Goal: Information Seeking & Learning: Learn about a topic

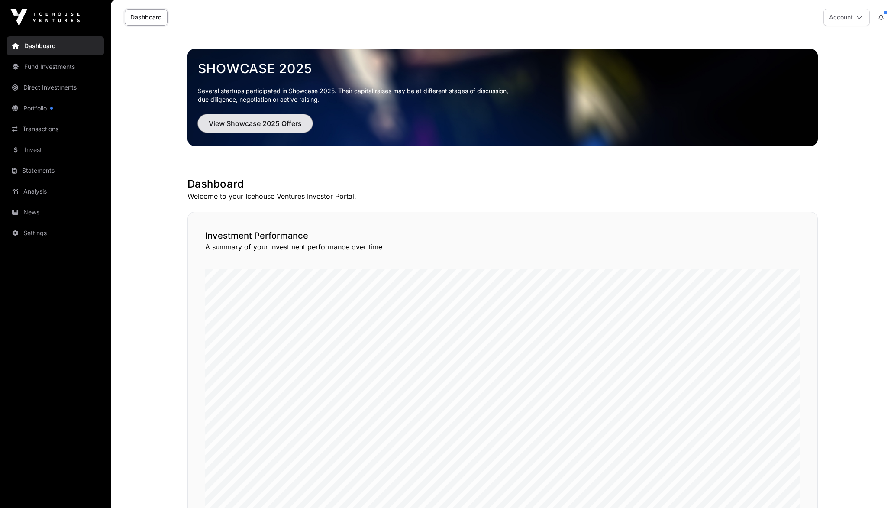
click at [255, 124] on span "View Showcase 2025 Offers" at bounding box center [255, 123] width 93 height 10
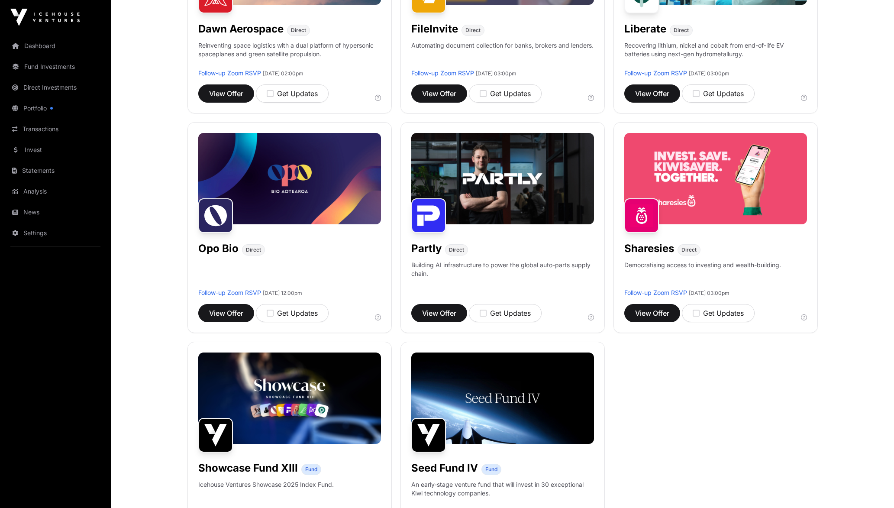
scroll to position [519, 0]
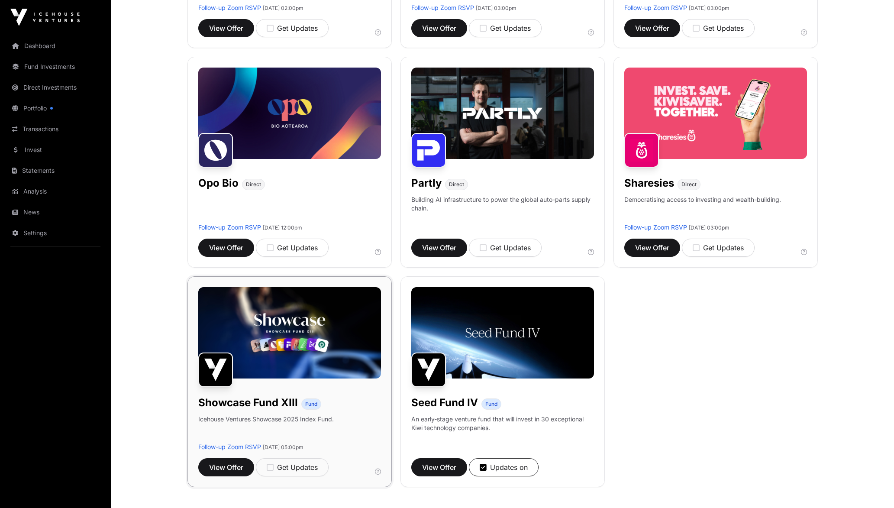
click at [307, 335] on img at bounding box center [289, 332] width 183 height 91
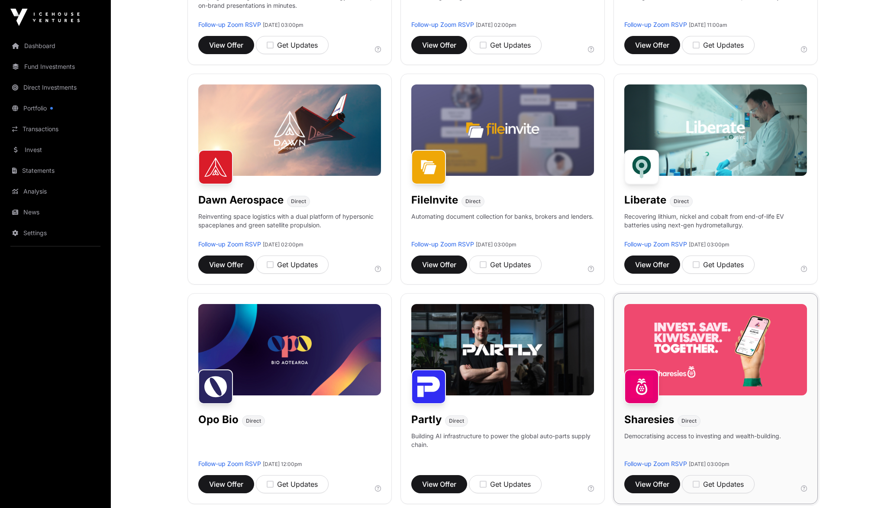
scroll to position [260, 0]
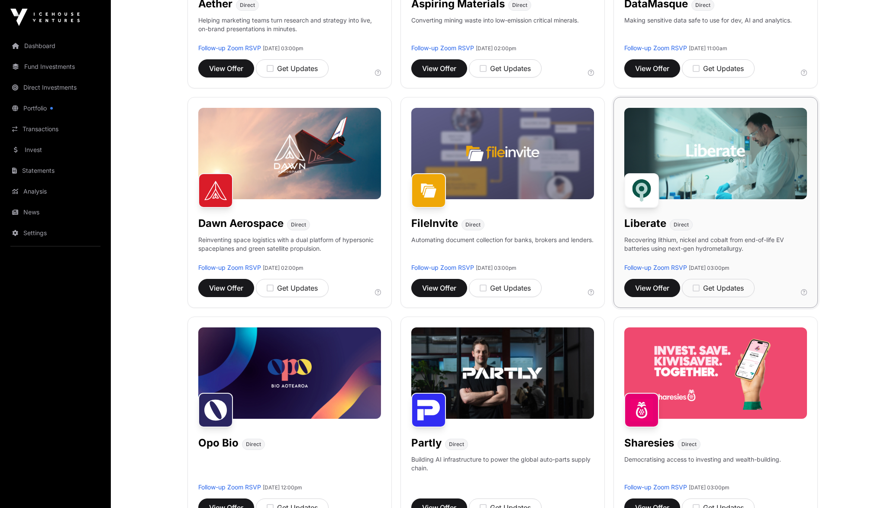
click at [709, 153] on img at bounding box center [715, 153] width 183 height 91
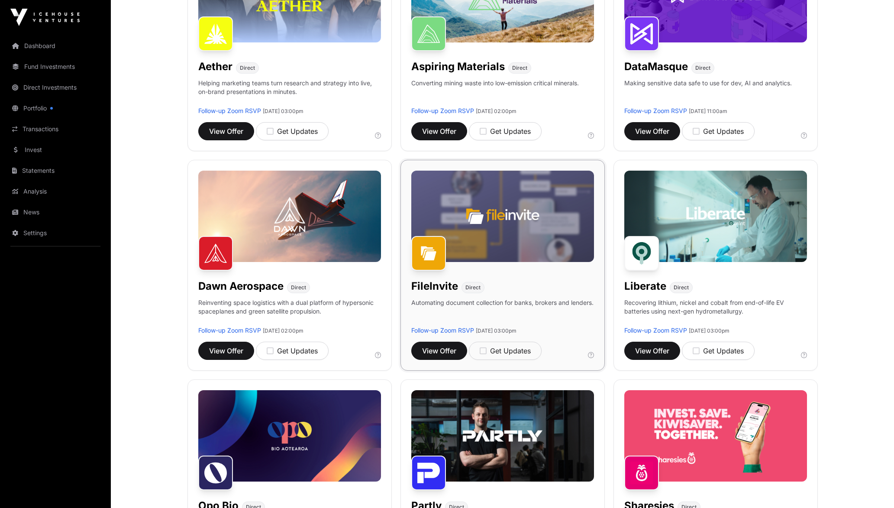
scroll to position [65, 0]
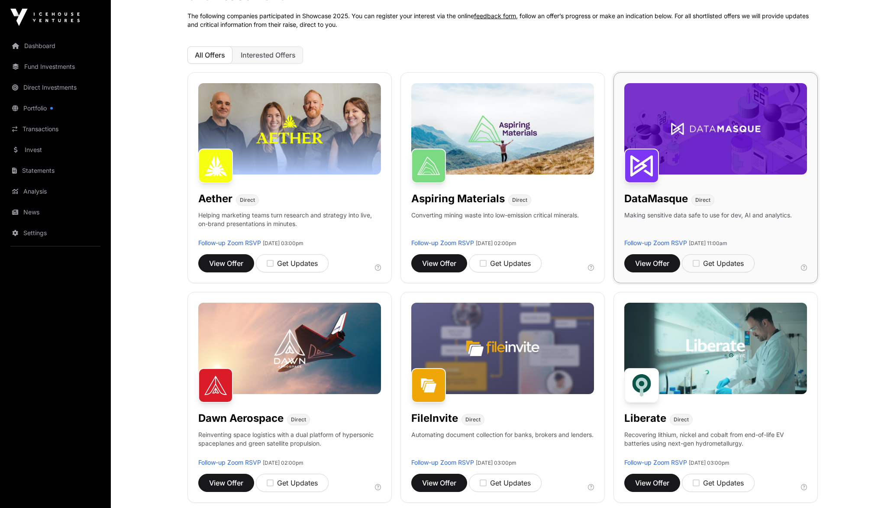
click at [732, 149] on img at bounding box center [715, 128] width 183 height 91
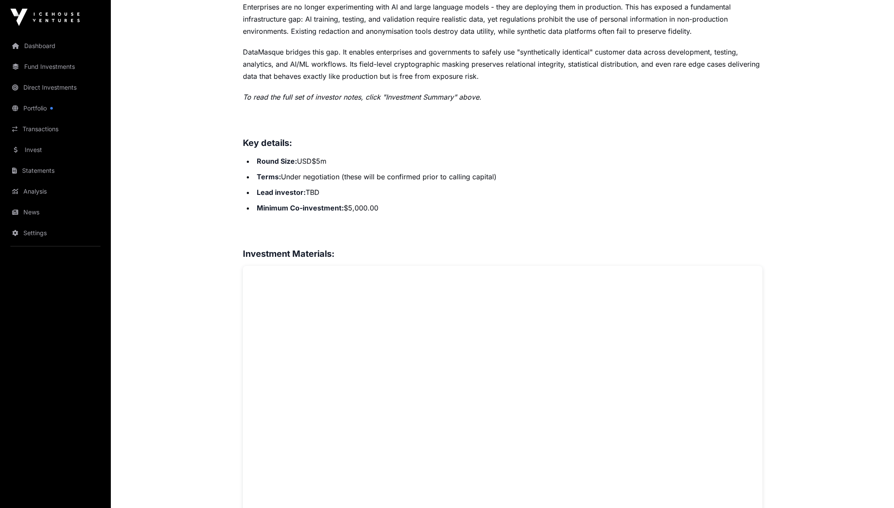
scroll to position [519, 0]
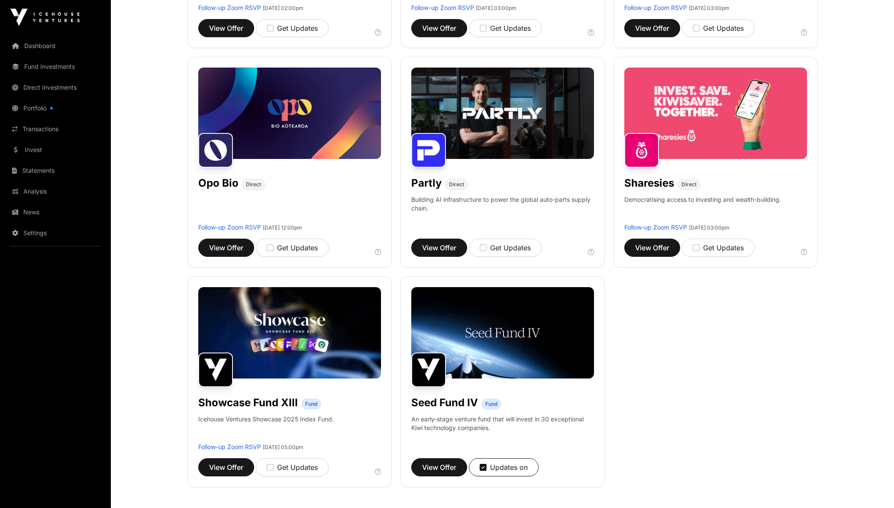
scroll to position [65, 0]
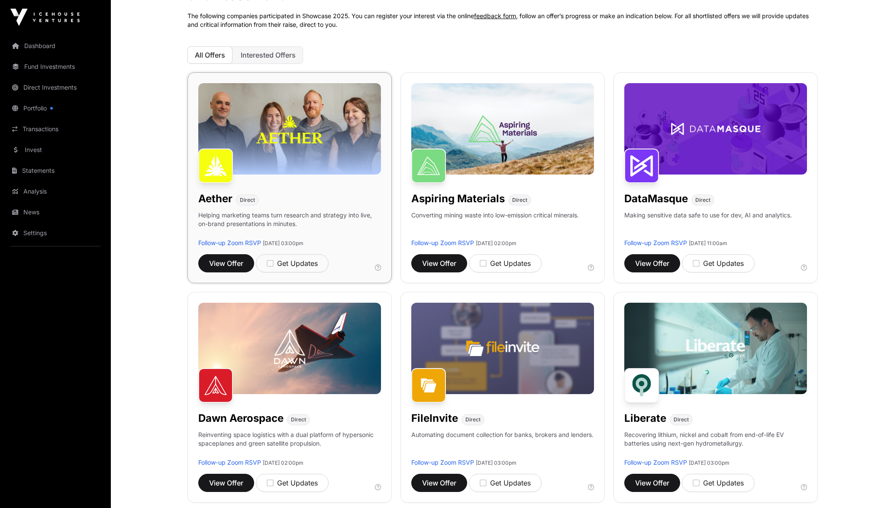
click at [255, 123] on img at bounding box center [289, 128] width 183 height 91
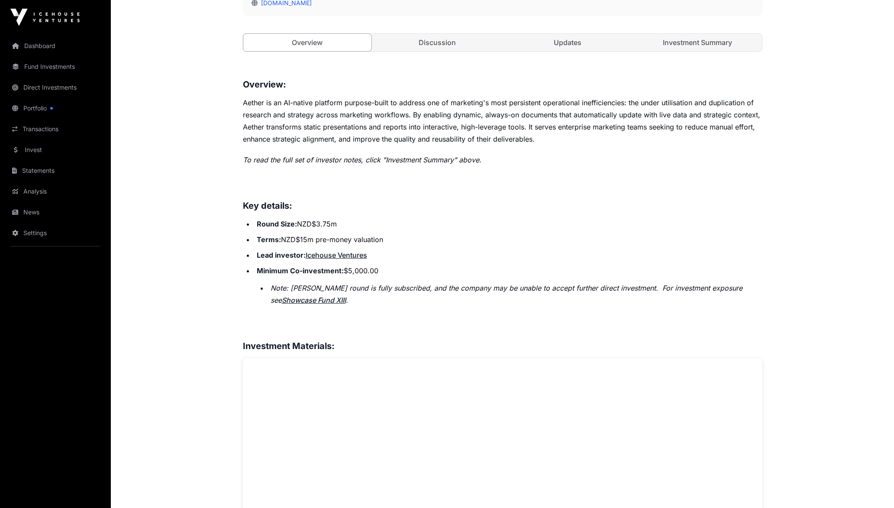
scroll to position [519, 0]
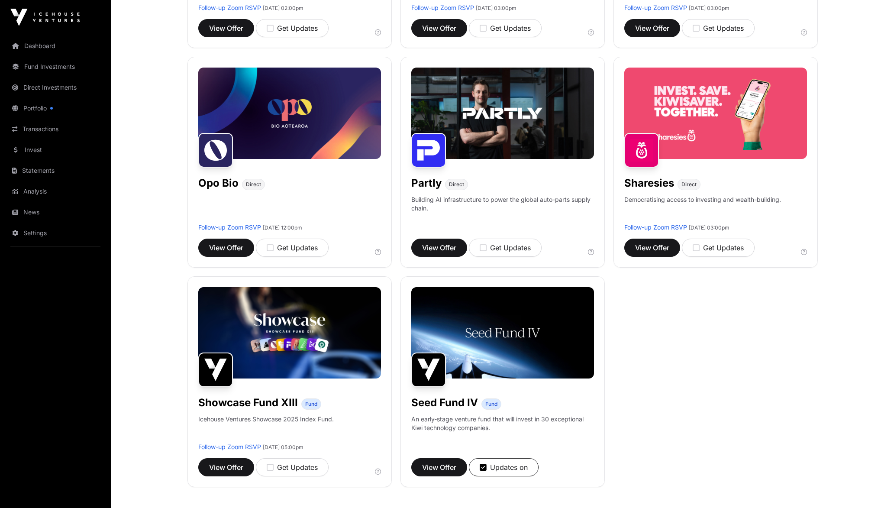
scroll to position [65, 0]
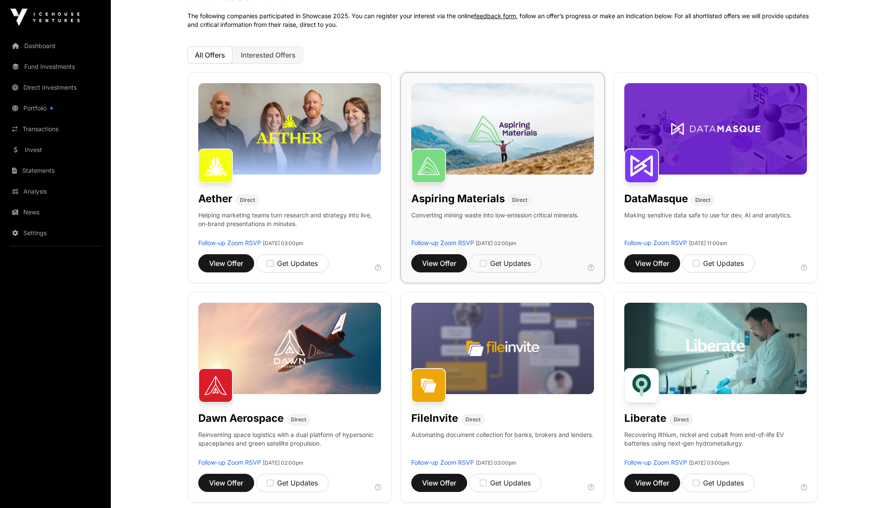
click at [444, 141] on img at bounding box center [502, 128] width 183 height 91
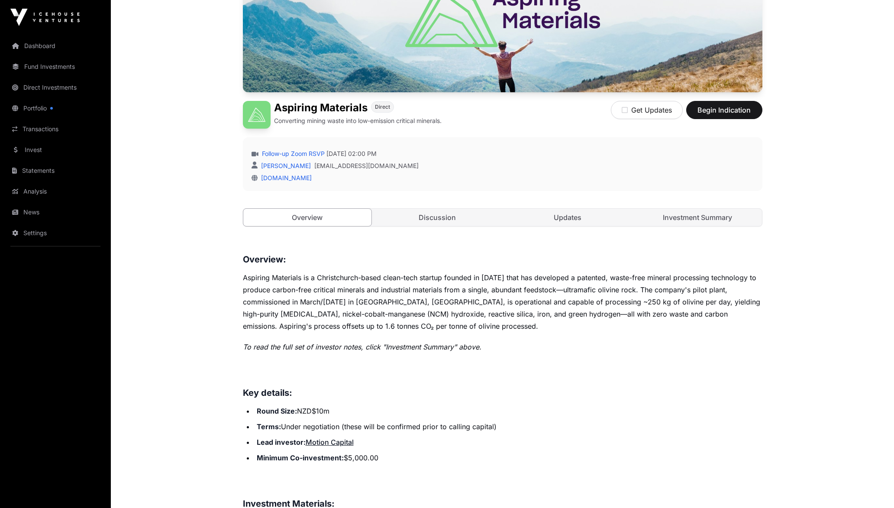
scroll to position [130, 0]
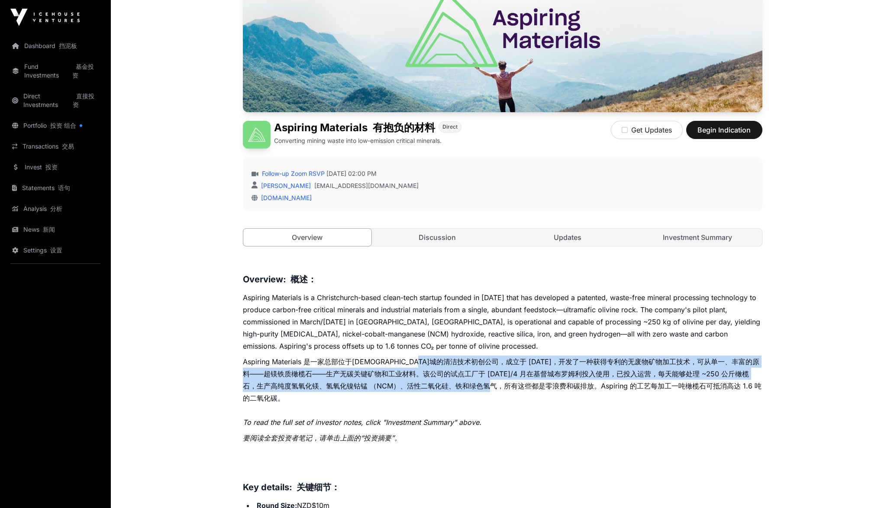
drag, startPoint x: 458, startPoint y: 358, endPoint x: 515, endPoint y: 384, distance: 62.8
click at [515, 384] on font "Aspiring Materials 是一家总部位于[DEMOGRAPHIC_DATA]城的清洁技术初创公司，成立于 [DATE]，开发了一种获得专利的无废物…" at bounding box center [502, 379] width 519 height 45
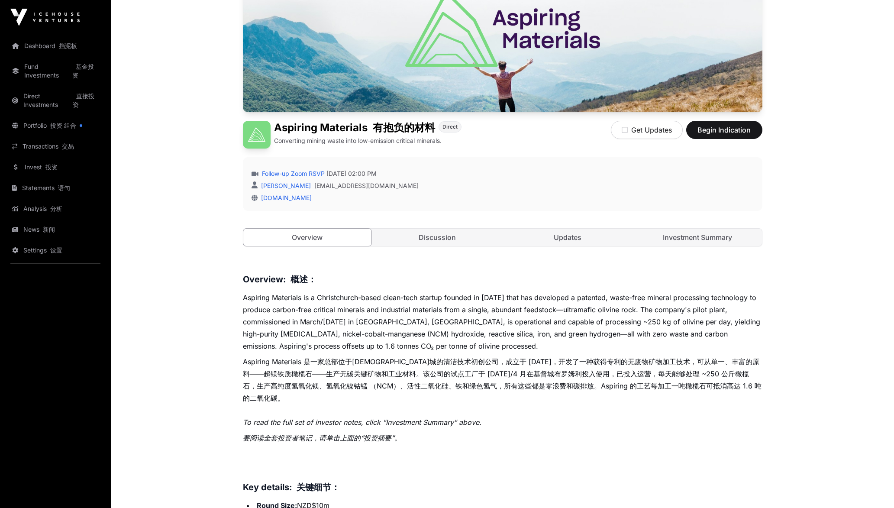
drag, startPoint x: 515, startPoint y: 384, endPoint x: 529, endPoint y: 408, distance: 27.2
click at [529, 416] on p "To read the full set of investor notes, click "Investment Summary" above. 要阅读全套…" at bounding box center [502, 431] width 519 height 31
drag, startPoint x: 373, startPoint y: 382, endPoint x: 590, endPoint y: 384, distance: 216.9
click at [590, 384] on font "Aspiring Materials 是一家总部位于[DEMOGRAPHIC_DATA]城的清洁技术初创公司，成立于 [DATE]，开发了一种获得专利的无废物…" at bounding box center [502, 379] width 519 height 45
drag, startPoint x: 590, startPoint y: 384, endPoint x: 593, endPoint y: 416, distance: 32.1
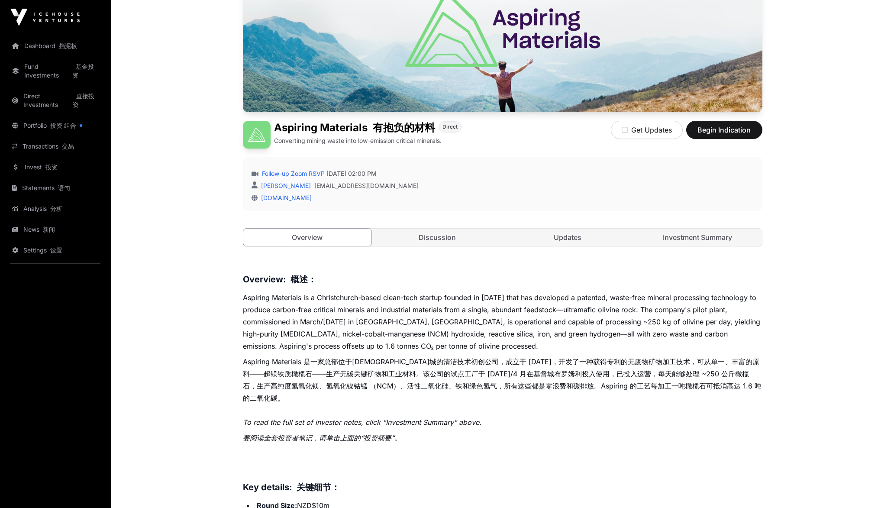
click at [593, 416] on p "To read the full set of investor notes, click "Investment Summary" above. 要阅读全套…" at bounding box center [502, 431] width 519 height 31
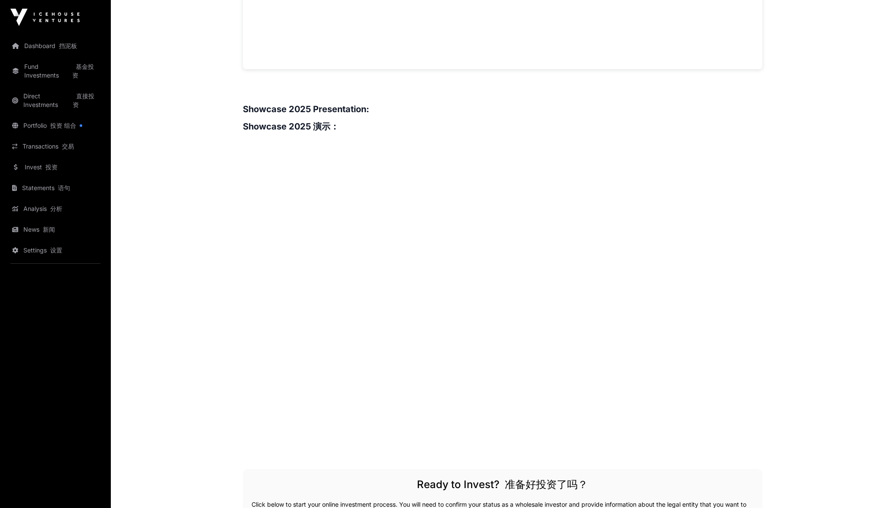
scroll to position [1364, 0]
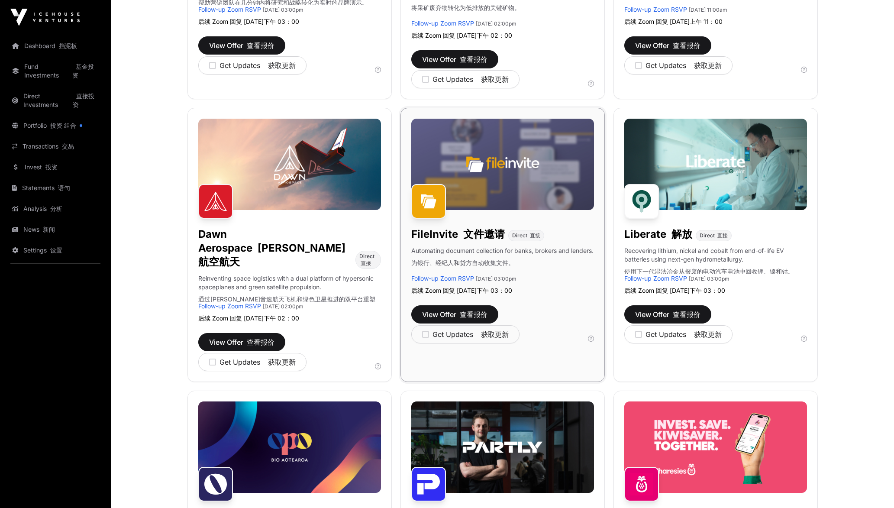
scroll to position [289, 0]
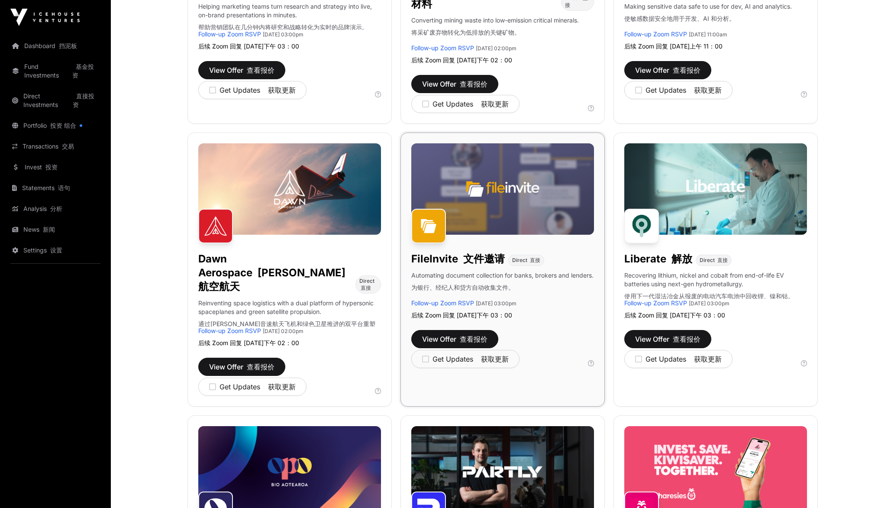
click at [519, 184] on img at bounding box center [502, 188] width 183 height 91
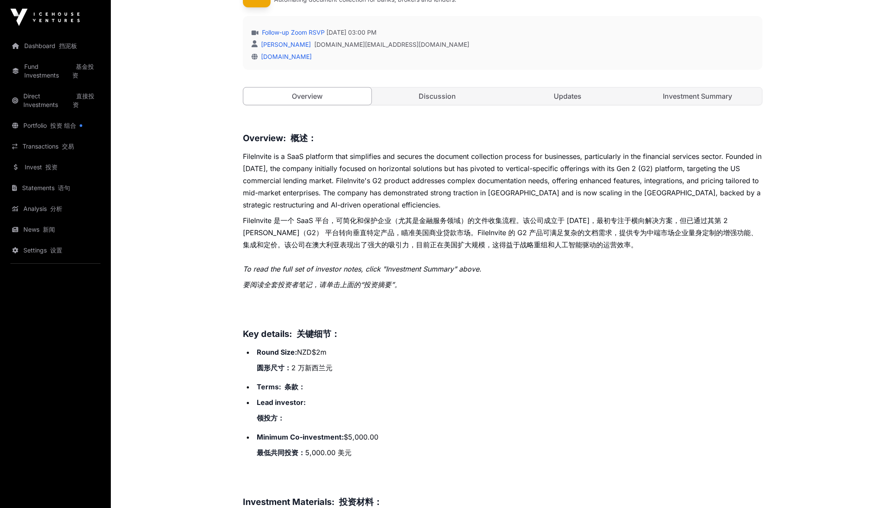
scroll to position [325, 0]
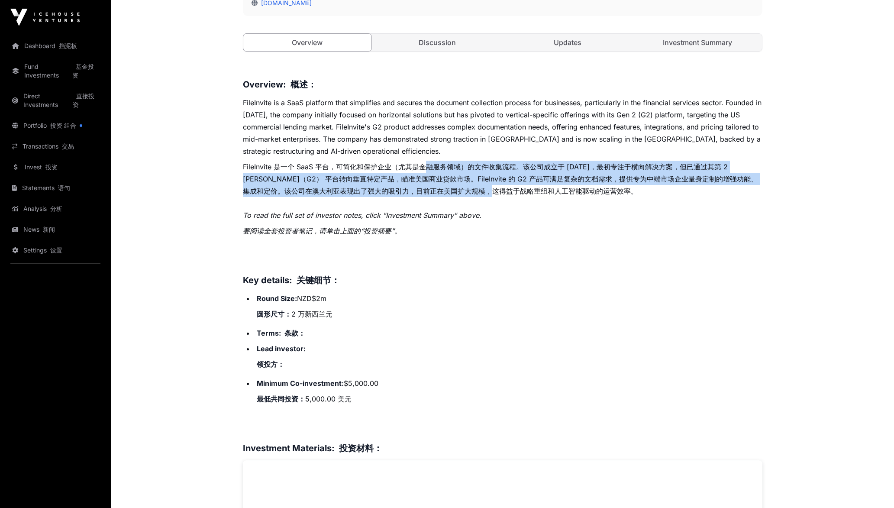
drag, startPoint x: 423, startPoint y: 163, endPoint x: 514, endPoint y: 196, distance: 96.9
click at [514, 196] on font "FileInvite 是一个 SaaS 平台，可简化和保护企业（尤其是金融服务领域）的文件收集流程。该公司成立于 [DATE]，最初专注于横向解决方案，但已通…" at bounding box center [502, 179] width 519 height 36
drag, startPoint x: 514, startPoint y: 196, endPoint x: 545, endPoint y: 317, distance: 125.2
click at [545, 317] on li "Round Size: NZD$2m 圆形尺寸： 2 万新西兰元" at bounding box center [508, 307] width 508 height 31
drag, startPoint x: 448, startPoint y: 162, endPoint x: 458, endPoint y: 190, distance: 30.3
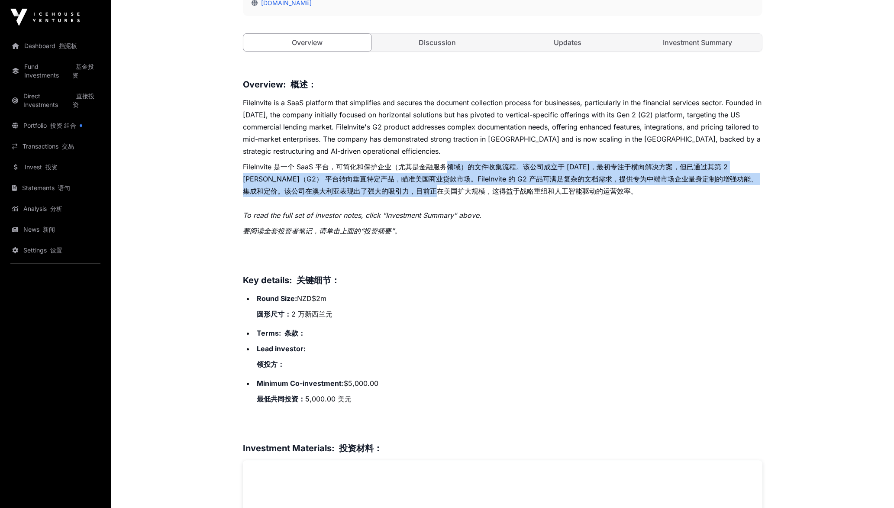
click at [458, 190] on font "FileInvite 是一个 SaaS 平台，可简化和保护企业（尤其是金融服务领域）的文件收集流程。该公司成立于 [DATE]，最初专注于横向解决方案，但已通…" at bounding box center [502, 179] width 519 height 36
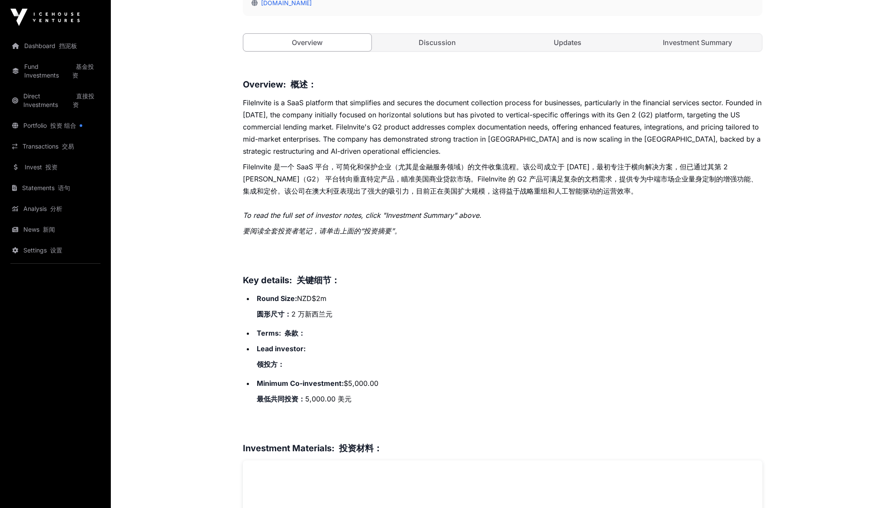
drag, startPoint x: 458, startPoint y: 190, endPoint x: 462, endPoint y: 212, distance: 21.5
click at [462, 212] on em "To read the full set of investor notes, click "Investment Summary" above. 要阅读全套…" at bounding box center [362, 223] width 239 height 24
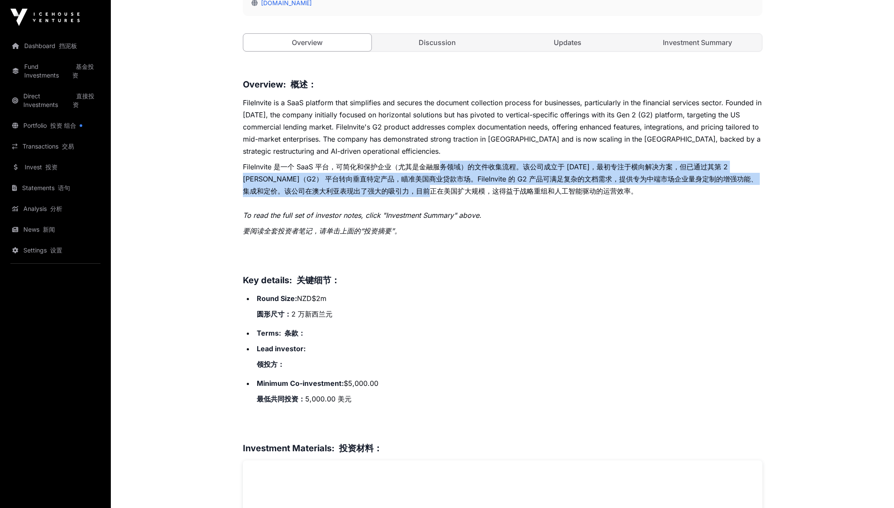
drag, startPoint x: 442, startPoint y: 168, endPoint x: 450, endPoint y: 191, distance: 24.2
click at [450, 191] on font "FileInvite 是一个 SaaS 平台，可简化和保护企业（尤其是金融服务领域）的文件收集流程。该公司成立于 [DATE]，最初专注于横向解决方案，但已通…" at bounding box center [500, 178] width 515 height 33
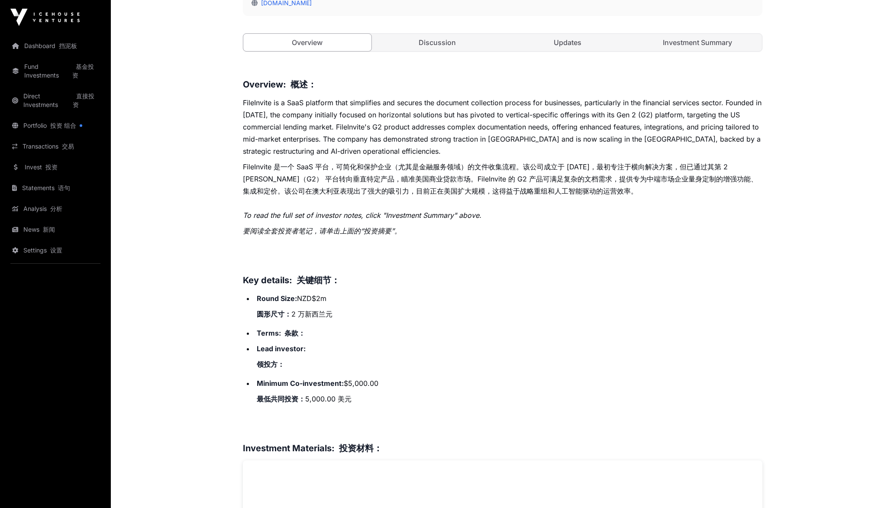
drag, startPoint x: 450, startPoint y: 191, endPoint x: 482, endPoint y: 206, distance: 35.6
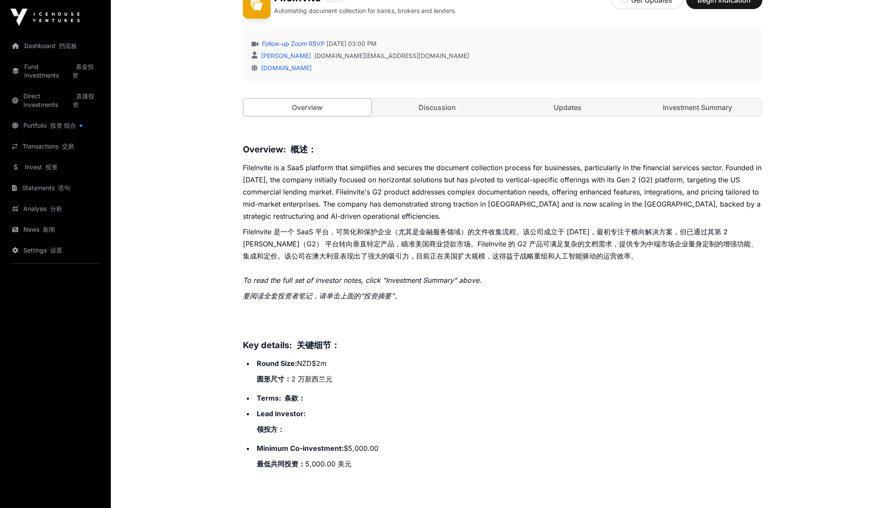
scroll to position [0, 0]
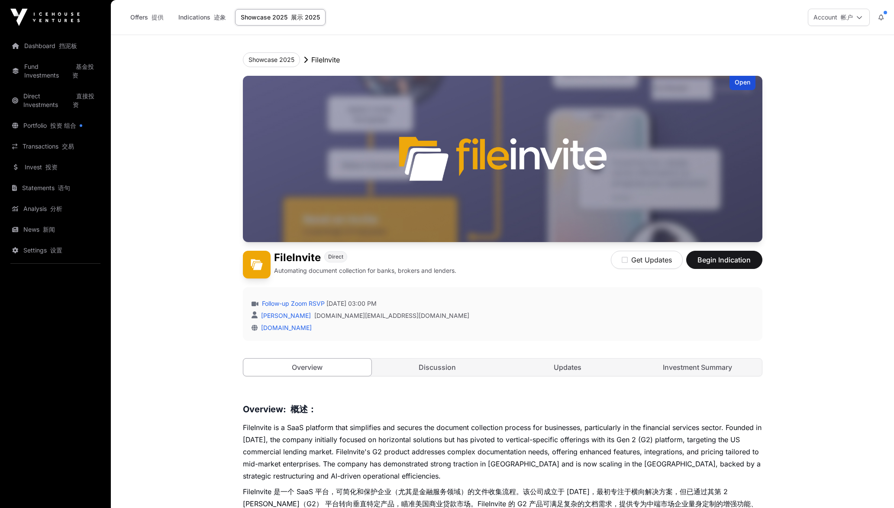
click at [882, 15] on icon at bounding box center [880, 17] width 5 height 6
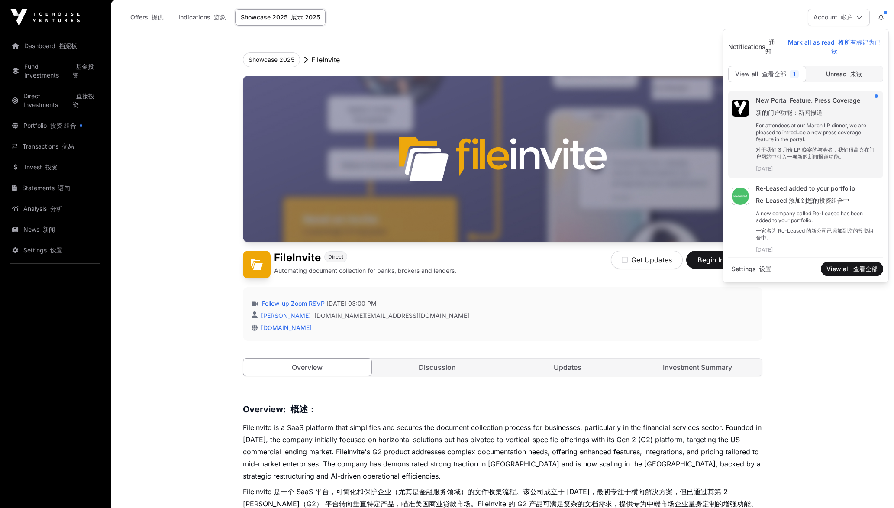
click at [826, 131] on div "For attendees at our March LP dinner, we are pleased to introduce a new press c…" at bounding box center [816, 143] width 120 height 42
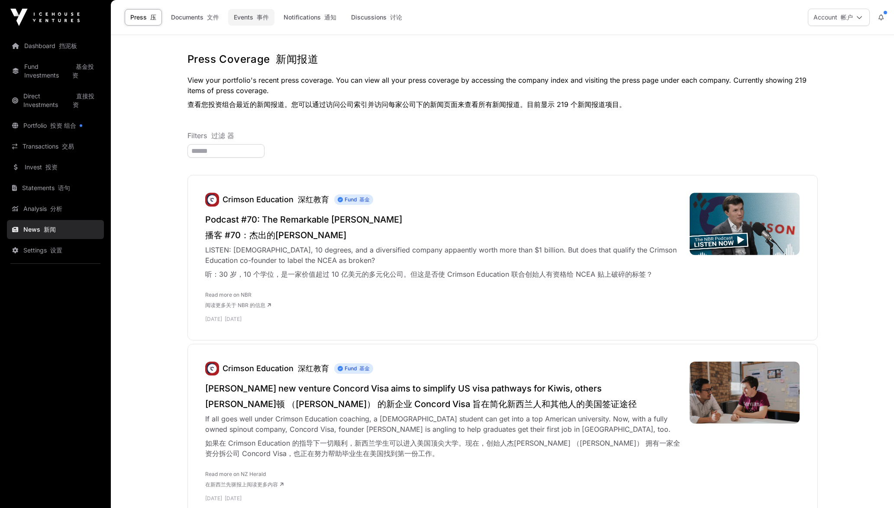
click at [248, 16] on link "Events 事件" at bounding box center [251, 17] width 46 height 16
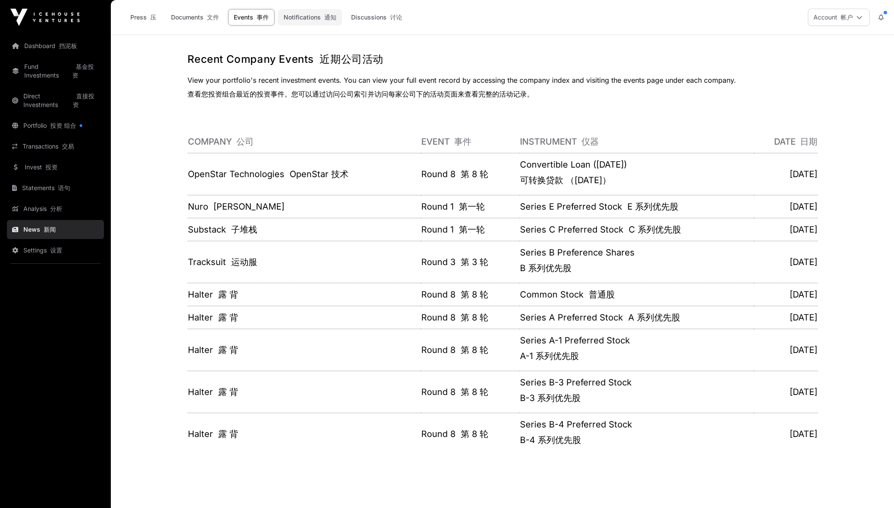
click at [305, 18] on link "Notifications 通知" at bounding box center [310, 17] width 64 height 16
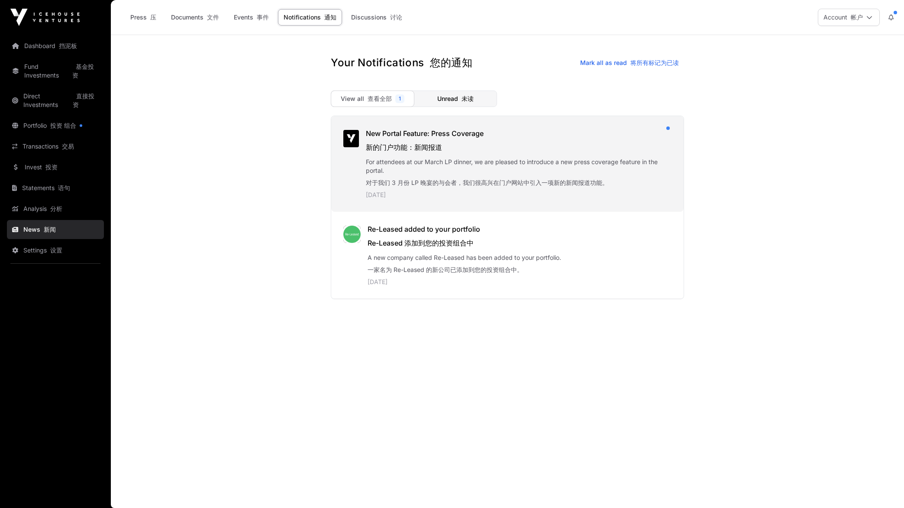
click at [442, 168] on div "For attendees at our March LP dinner, we are pleased to introduce a new press c…" at bounding box center [517, 174] width 302 height 33
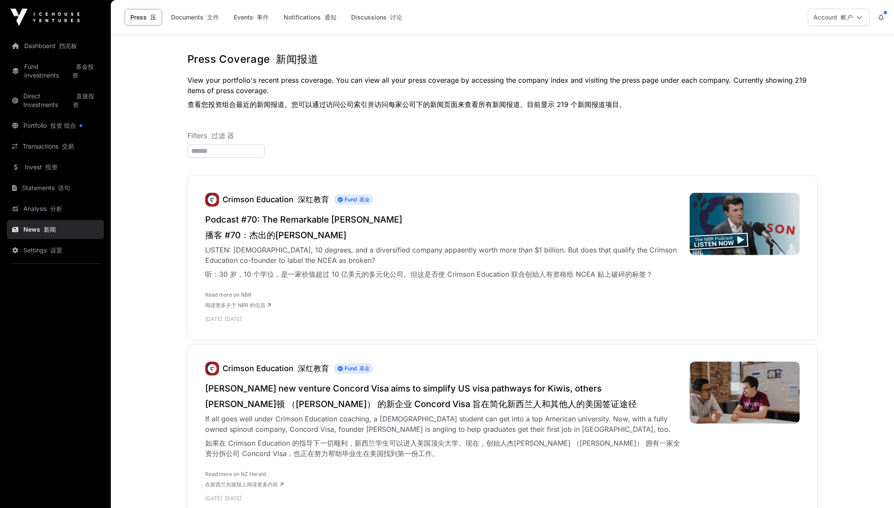
click at [878, 13] on button at bounding box center [881, 17] width 16 height 16
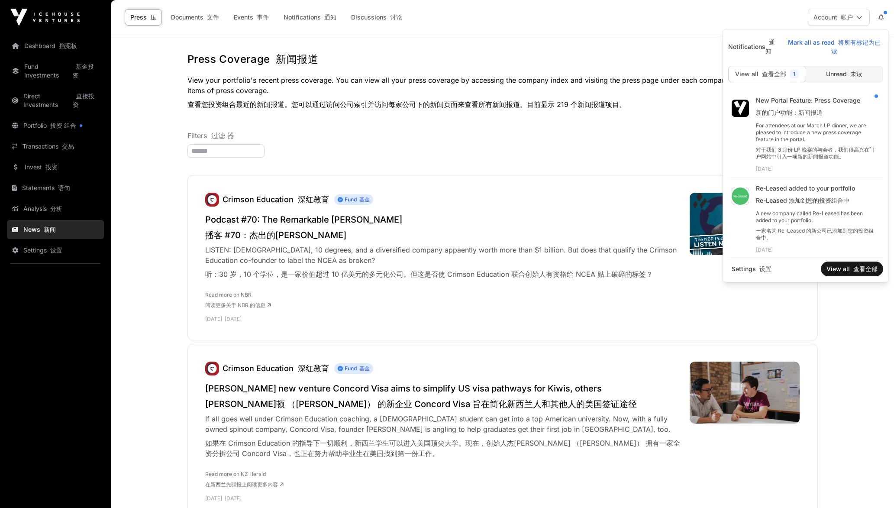
click at [828, 75] on span "Unread 未读" at bounding box center [844, 74] width 36 height 9
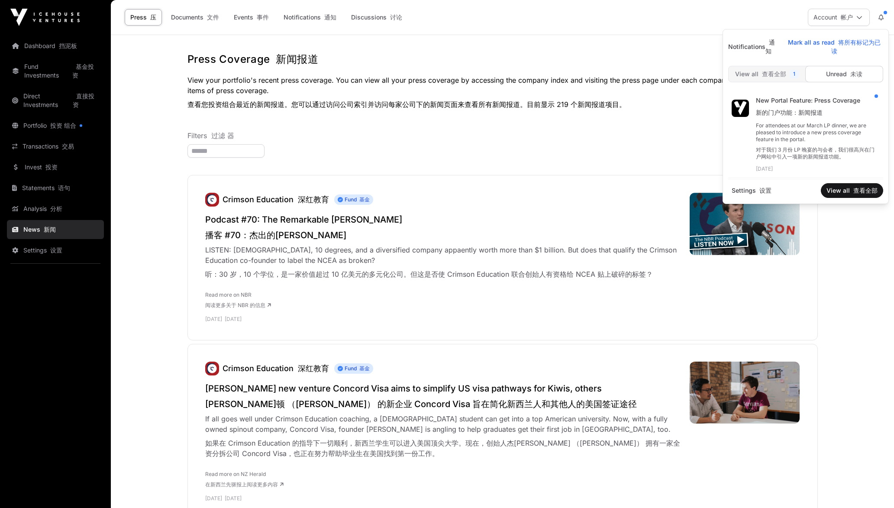
click at [776, 71] on font "查看全部" at bounding box center [774, 73] width 24 height 7
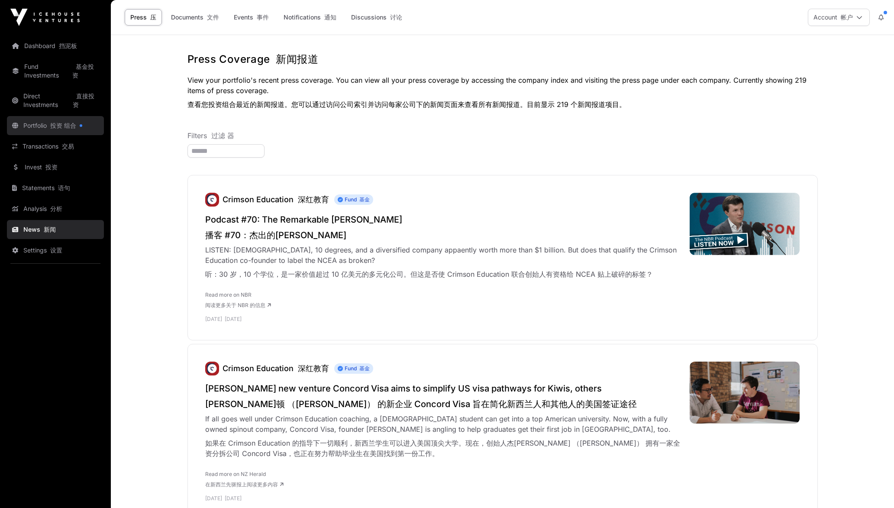
click at [62, 119] on link "Portfolio 投资 组合" at bounding box center [55, 125] width 97 height 19
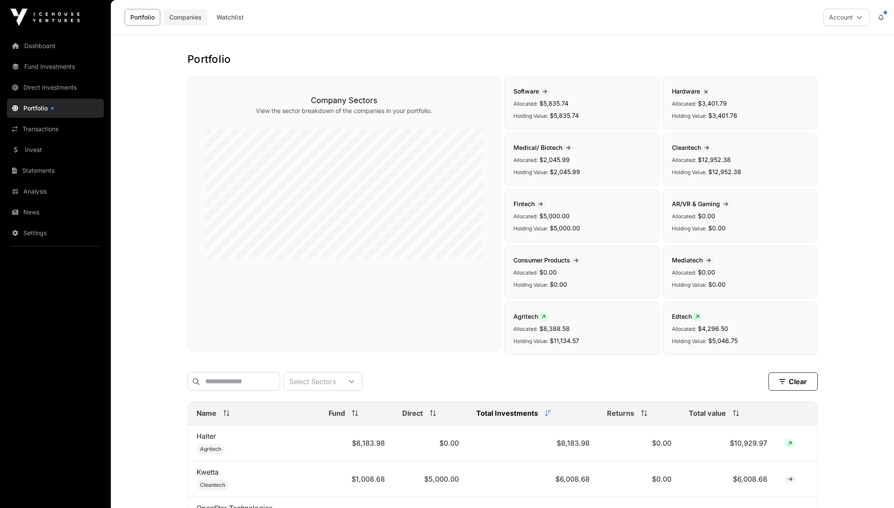
click at [194, 16] on link "Companies" at bounding box center [186, 17] width 44 height 16
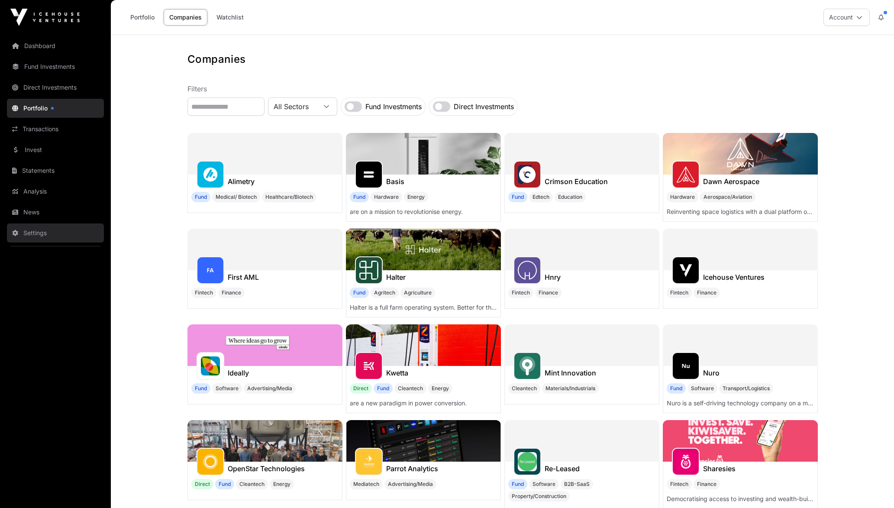
click at [45, 233] on link "Settings" at bounding box center [55, 232] width 97 height 19
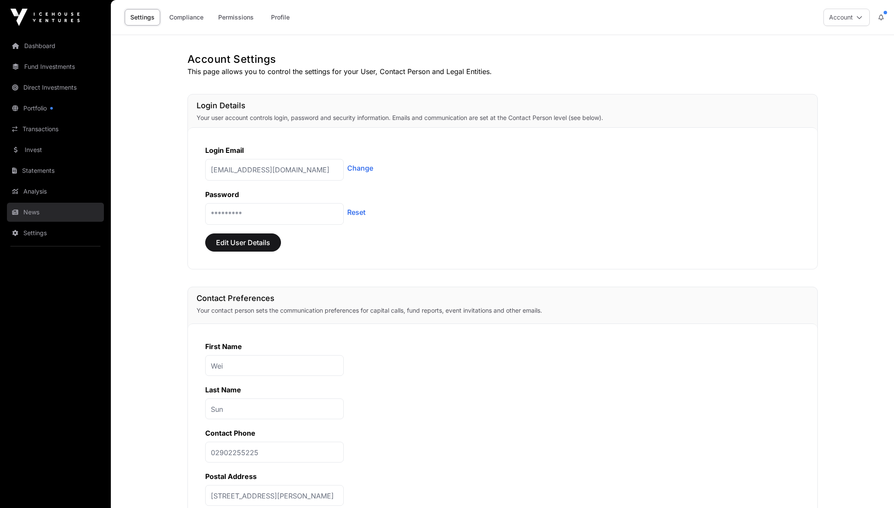
click at [50, 217] on link "News" at bounding box center [55, 212] width 97 height 19
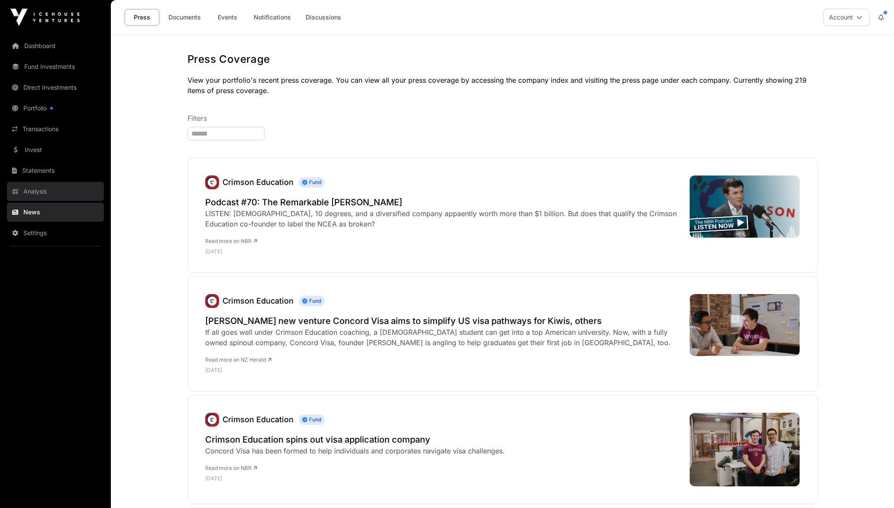
click at [29, 185] on link "Analysis" at bounding box center [55, 191] width 97 height 19
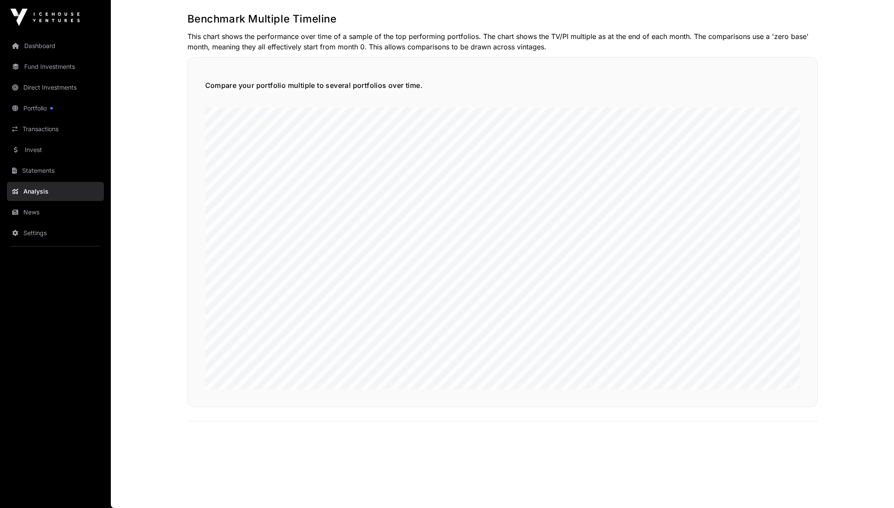
scroll to position [1808, 0]
